Goal: Task Accomplishment & Management: Use online tool/utility

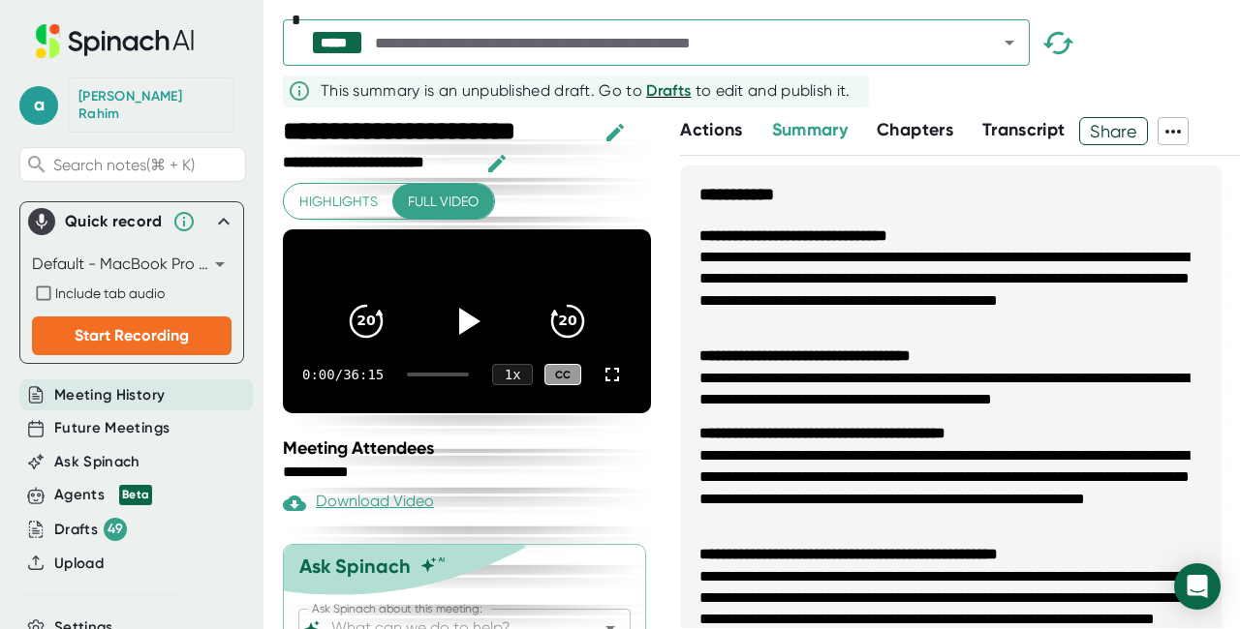
click at [195, 237] on body "**********" at bounding box center [620, 314] width 1240 height 629
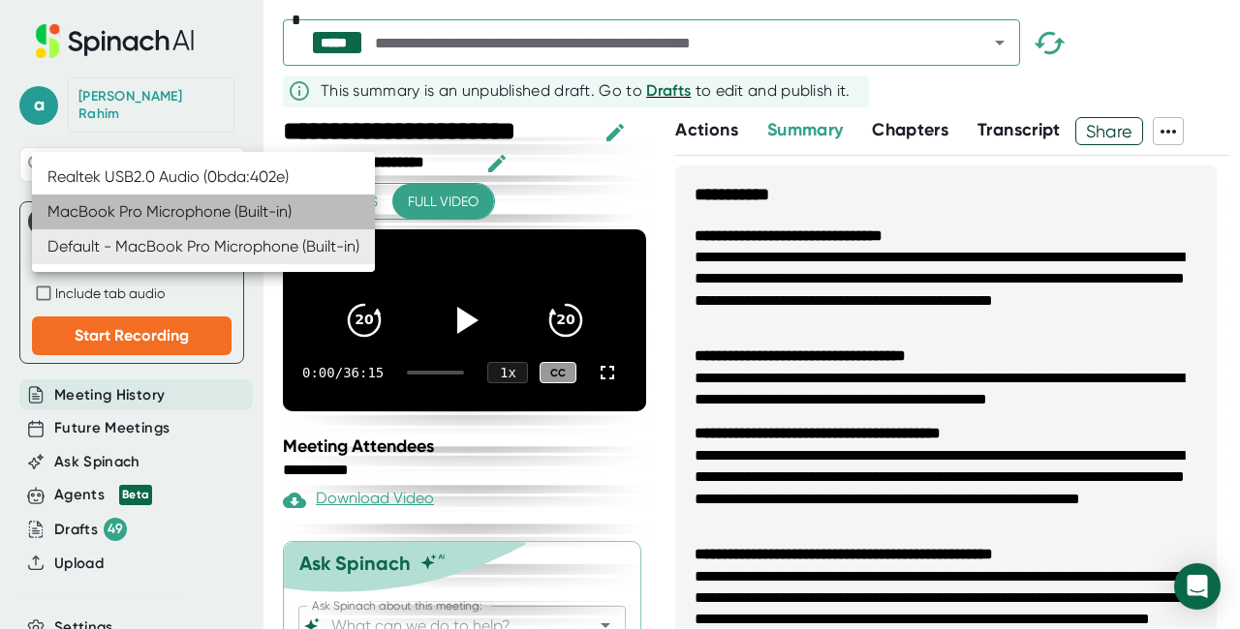
click at [206, 213] on li "MacBook Pro Microphone (Built-in)" at bounding box center [203, 212] width 343 height 35
type input "df573e1f975786426c432976f7baf646b6c13f17172c58c6a6161dd9da181bba"
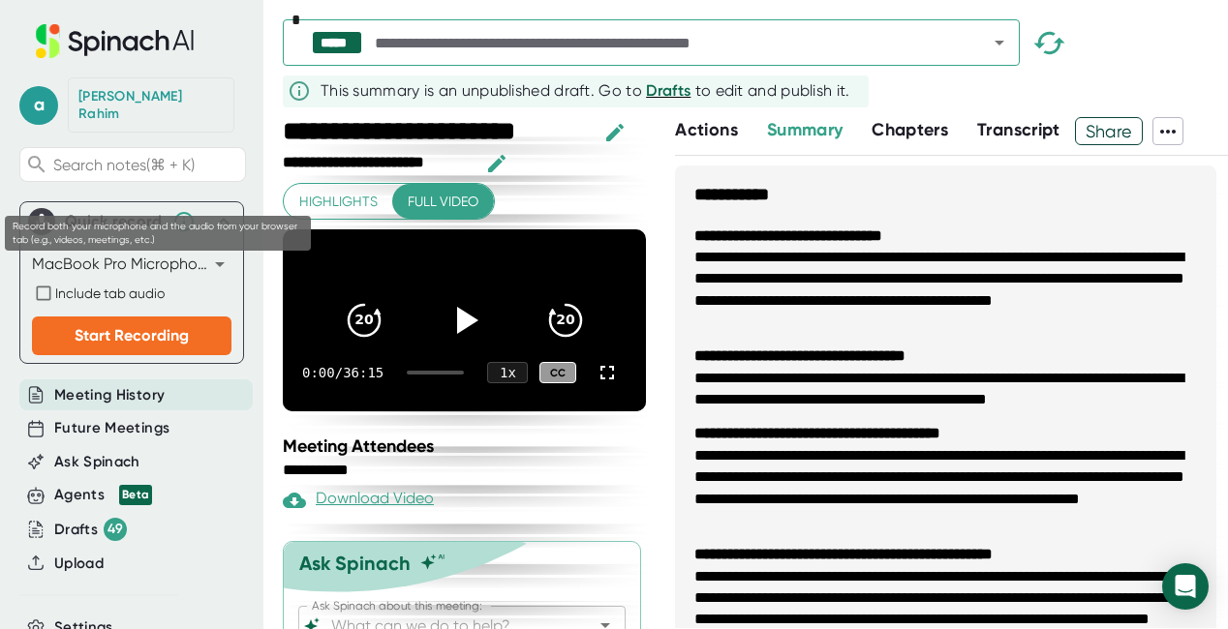
click at [78, 286] on span "Include tab audio" at bounding box center [109, 293] width 109 height 15
click at [55, 282] on input "Include tab audio" at bounding box center [43, 293] width 23 height 23
checkbox input "true"
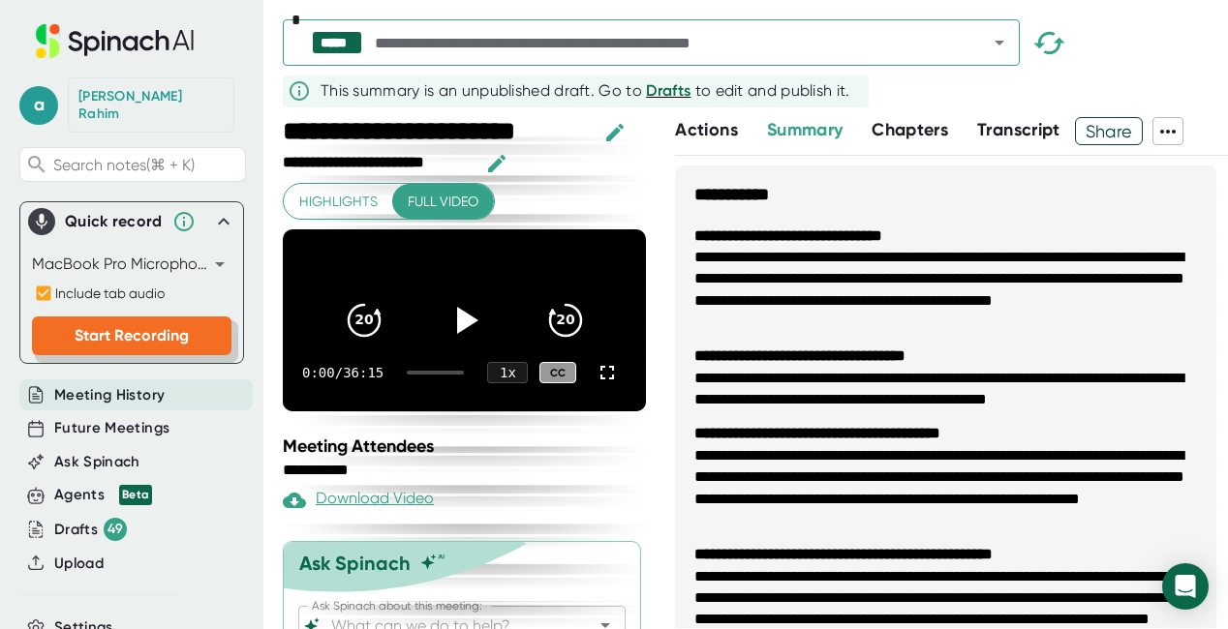
click at [91, 326] on span "Start Recording" at bounding box center [132, 335] width 114 height 18
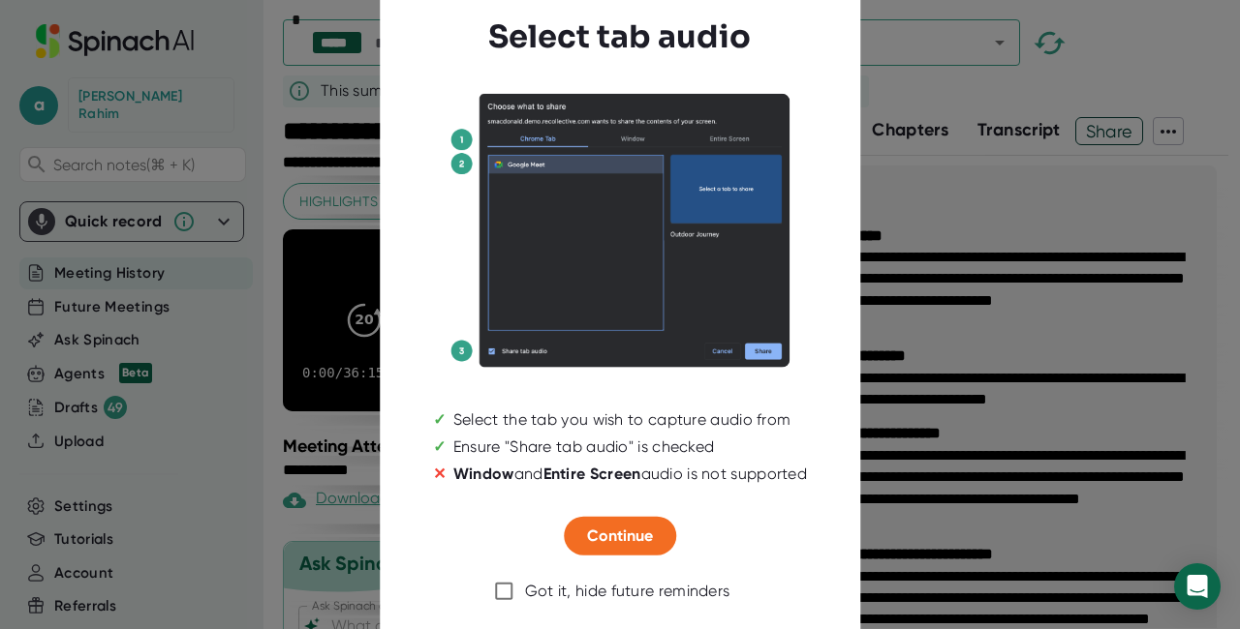
click at [526, 595] on div "Got it, hide future reminders" at bounding box center [627, 591] width 205 height 19
click at [525, 595] on input "Got it, hide future reminders" at bounding box center [504, 591] width 41 height 41
checkbox input "true"
click at [624, 536] on span "Continue" at bounding box center [620, 536] width 66 height 18
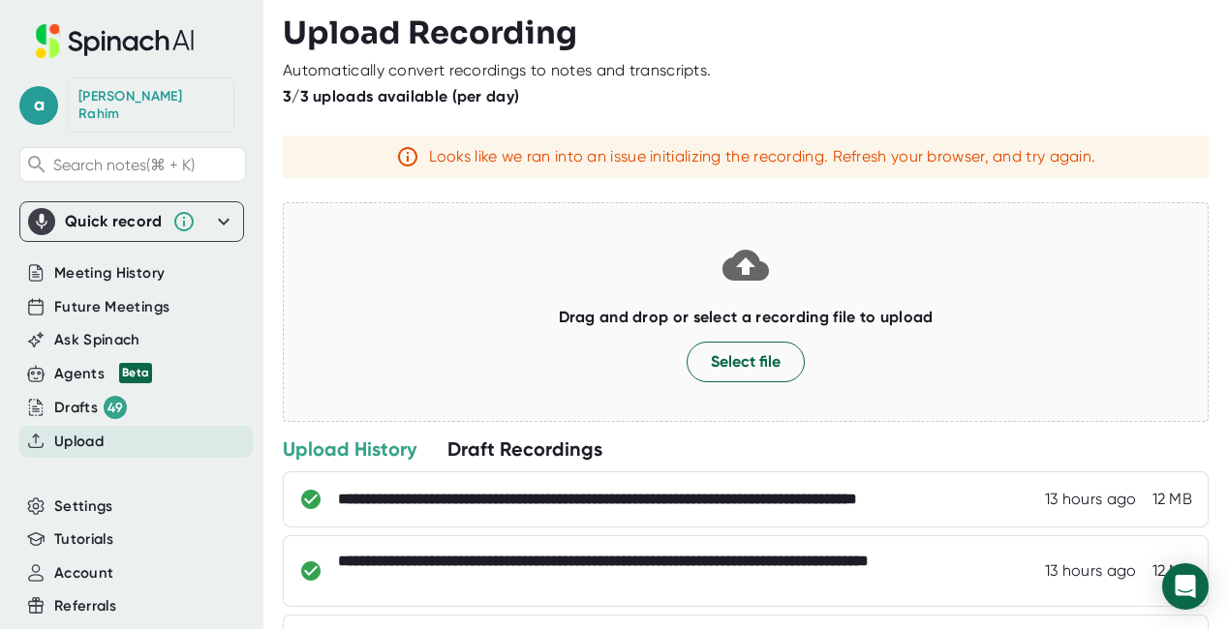
click at [46, 212] on icon at bounding box center [41, 221] width 19 height 19
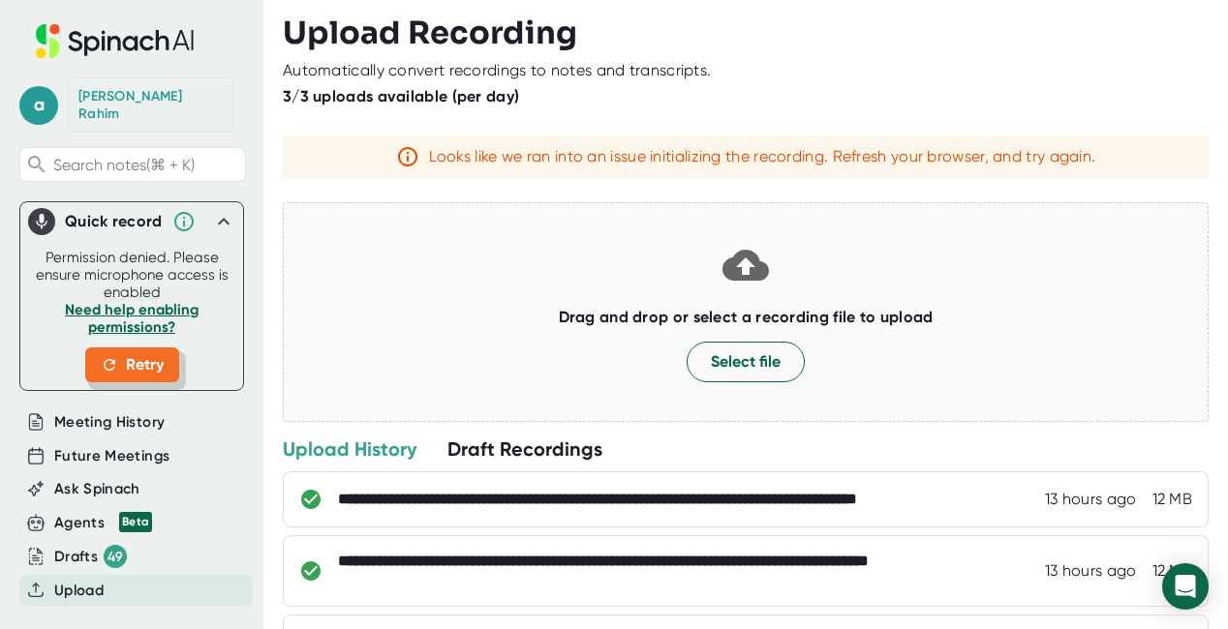
click at [130, 353] on span "Retry" at bounding box center [132, 364] width 63 height 23
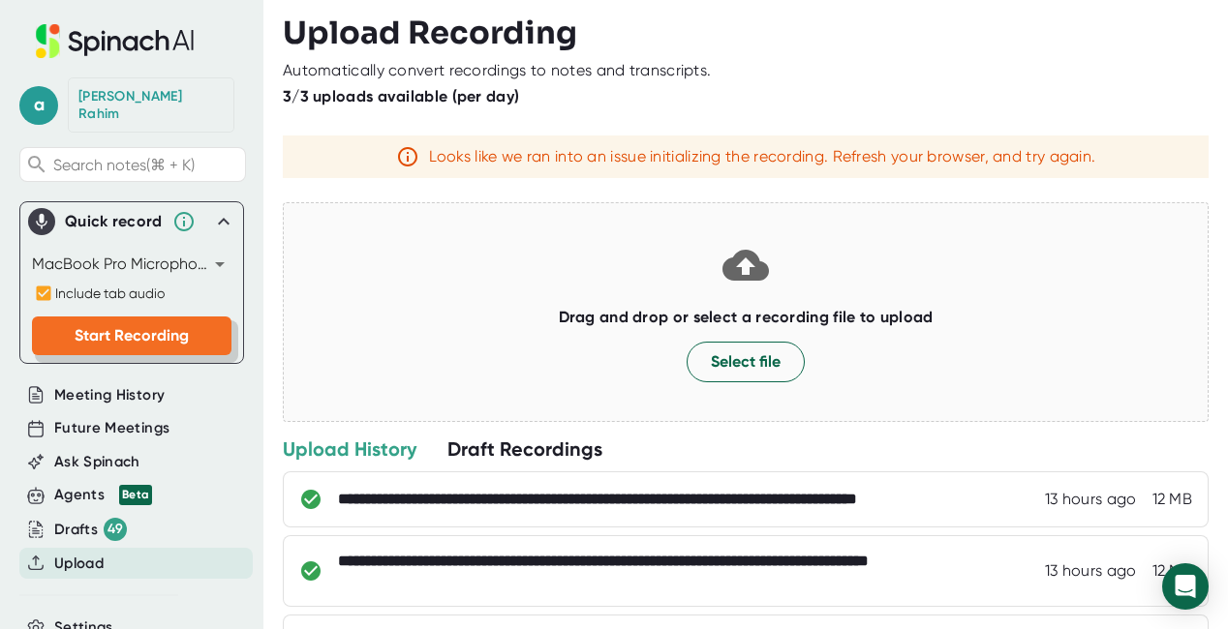
click at [133, 329] on button "Start Recording" at bounding box center [131, 336] width 199 height 39
